Goal: Information Seeking & Learning: Learn about a topic

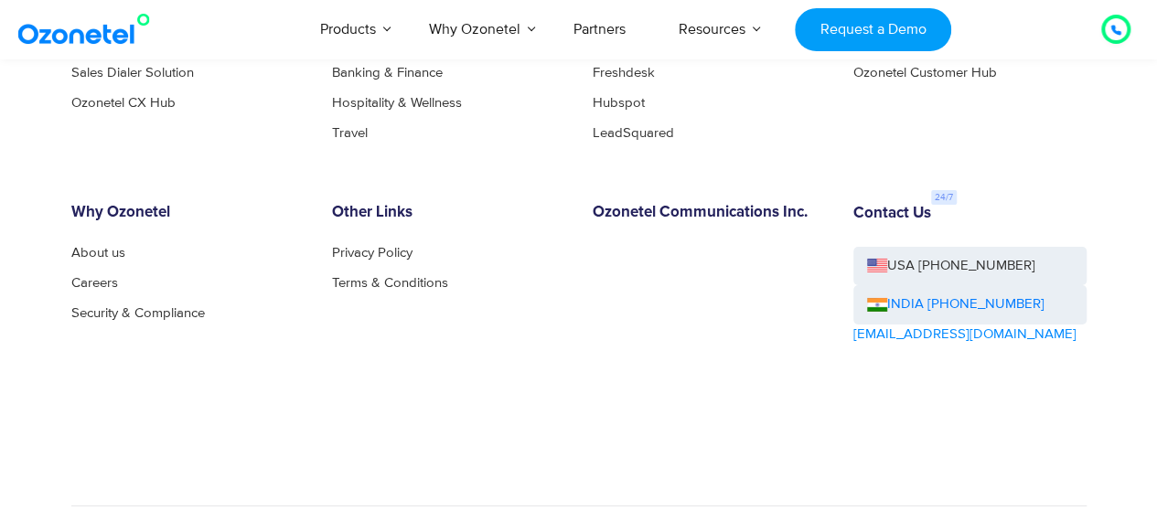
scroll to position [9977, 0]
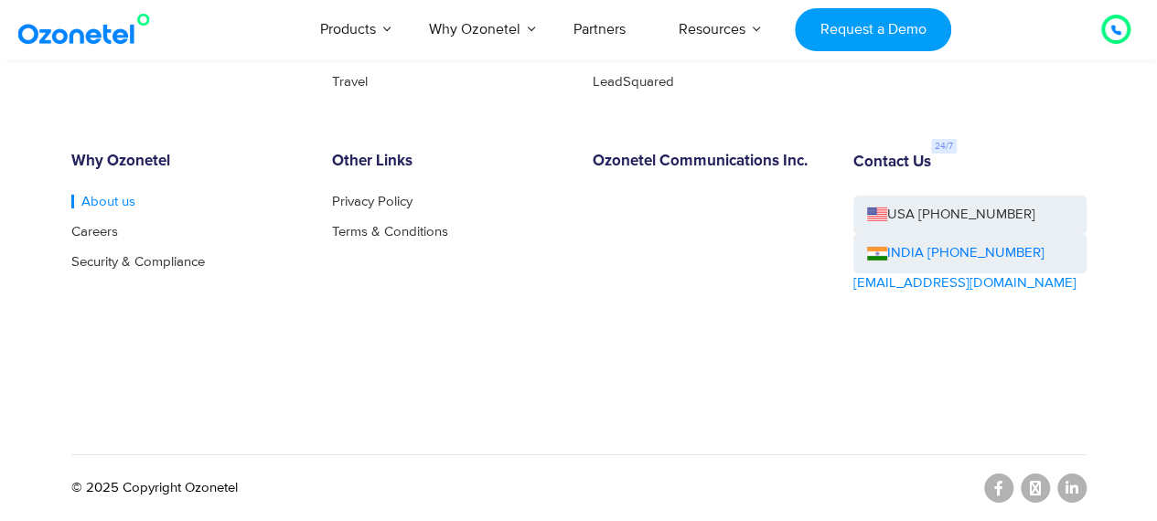
click at [117, 199] on link "About us" at bounding box center [103, 202] width 64 height 14
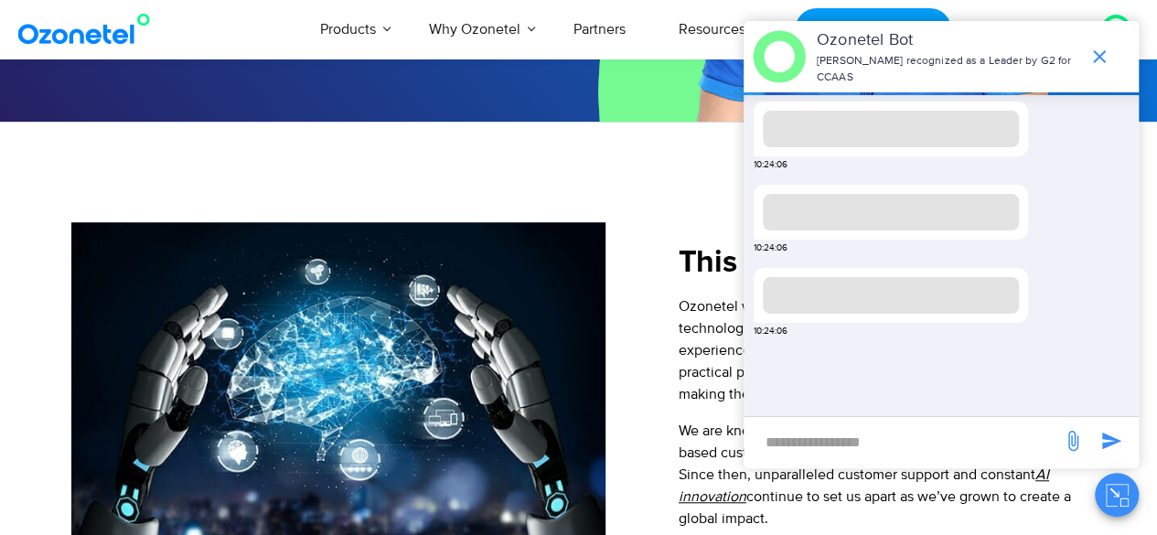
scroll to position [457, 0]
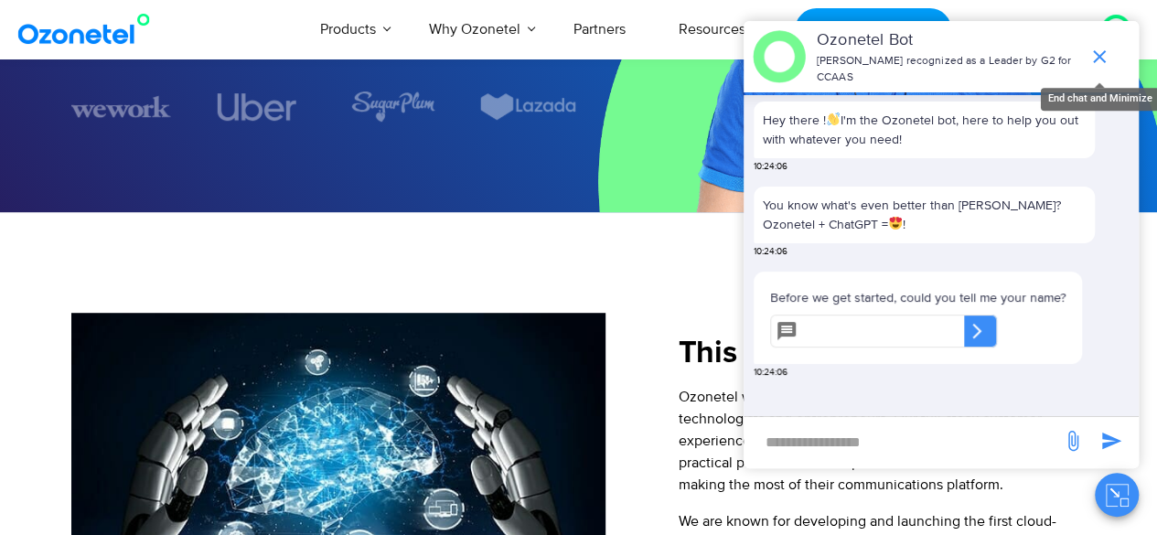
click at [1102, 59] on icon "end chat or minimize" at bounding box center [1099, 57] width 22 height 22
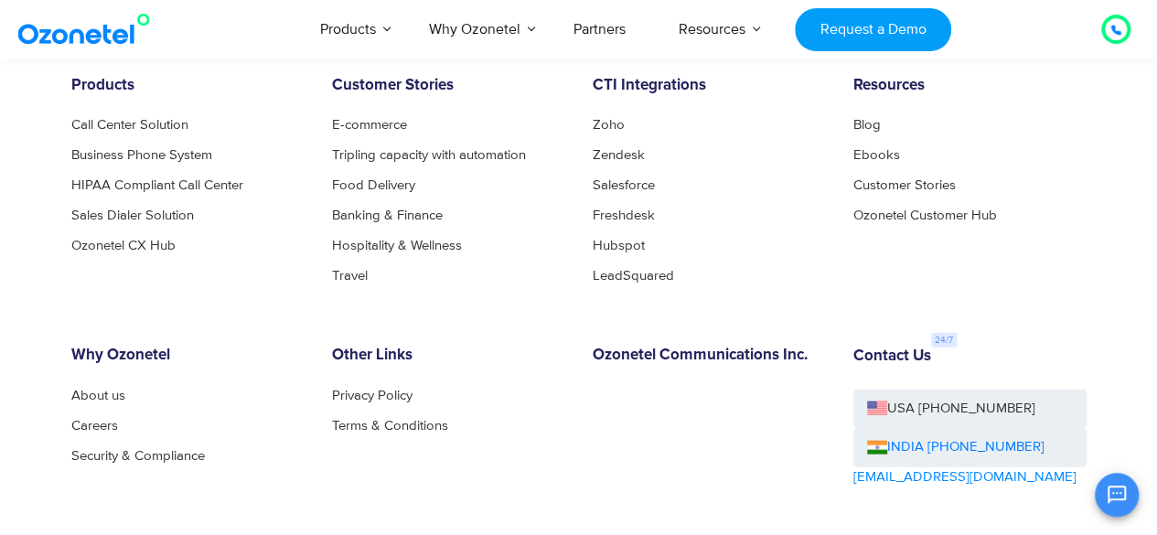
scroll to position [2075, 0]
